Goal: Navigation & Orientation: Find specific page/section

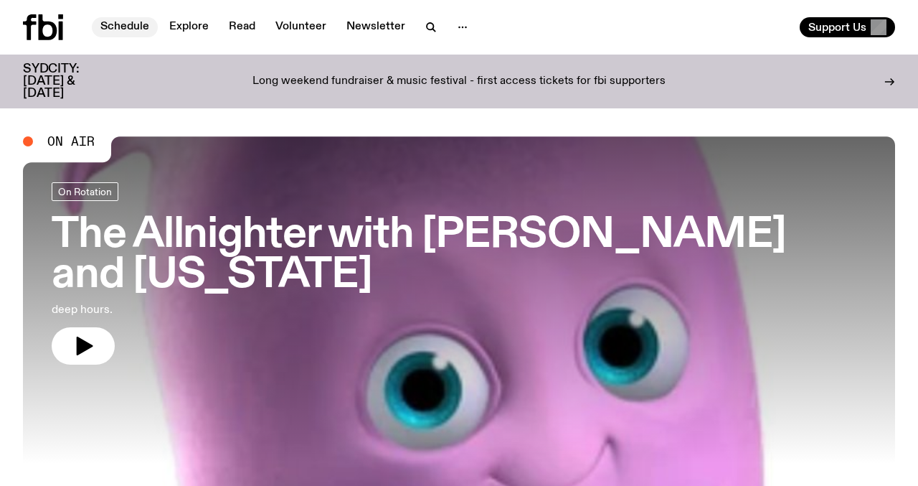
click at [109, 31] on link "Schedule" at bounding box center [125, 27] width 66 height 20
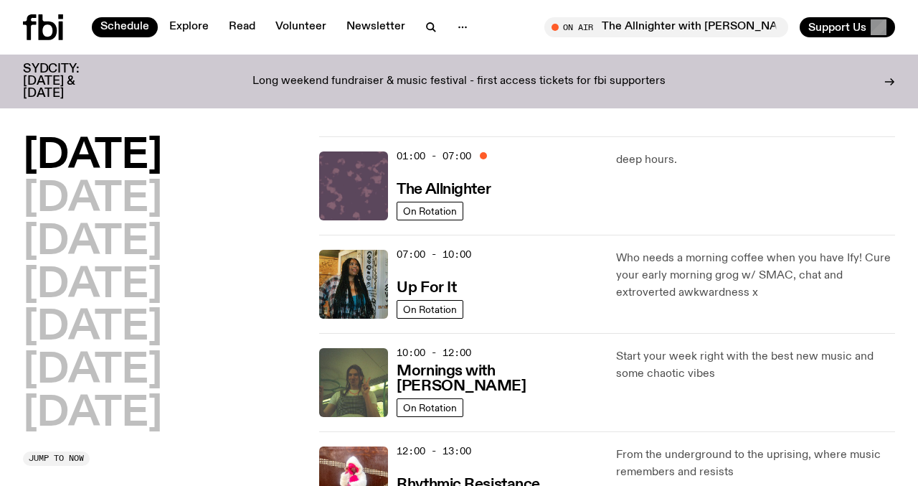
click at [372, 184] on img at bounding box center [353, 185] width 69 height 69
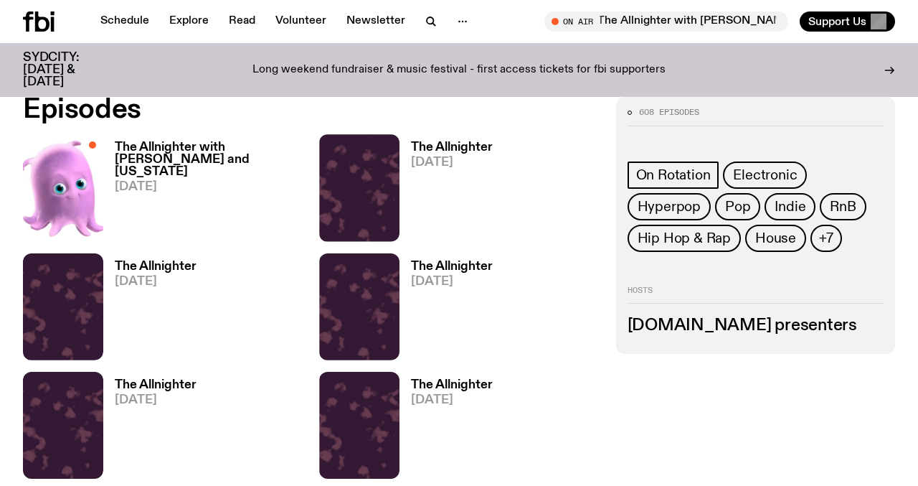
scroll to position [614, 0]
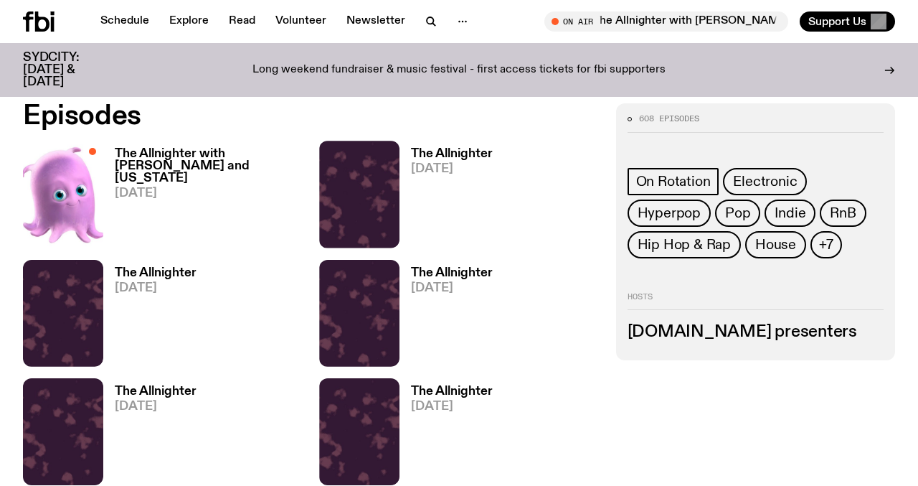
click at [153, 154] on h3 "The Allnighter with [PERSON_NAME] and [US_STATE]" at bounding box center [208, 166] width 187 height 37
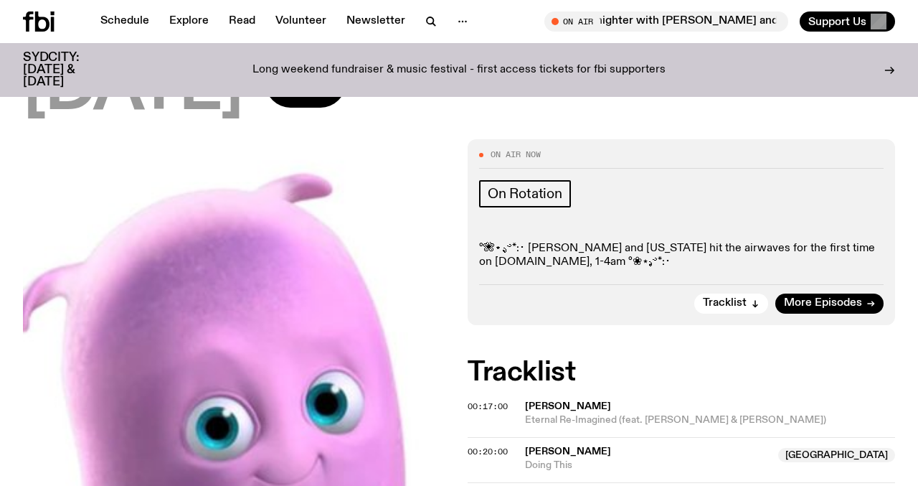
scroll to position [202, 0]
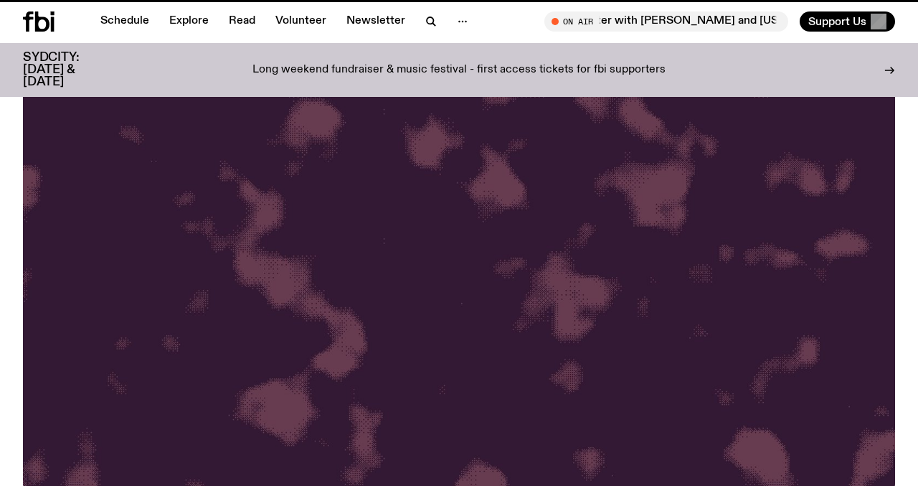
scroll to position [614, 0]
